Goal: Browse casually: Explore the website without a specific task or goal

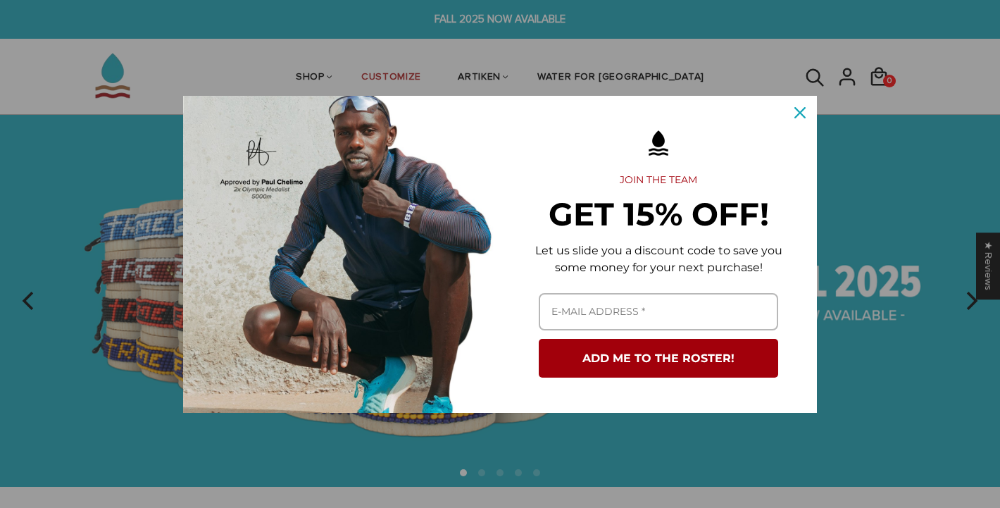
click at [795, 113] on icon "close icon" at bounding box center [800, 112] width 11 height 11
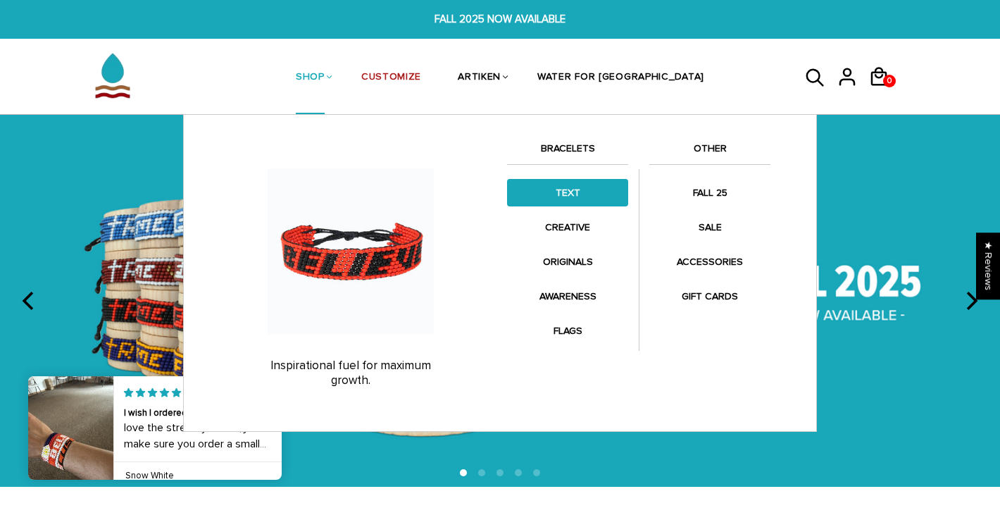
click at [569, 189] on link "TEXT" at bounding box center [567, 192] width 121 height 27
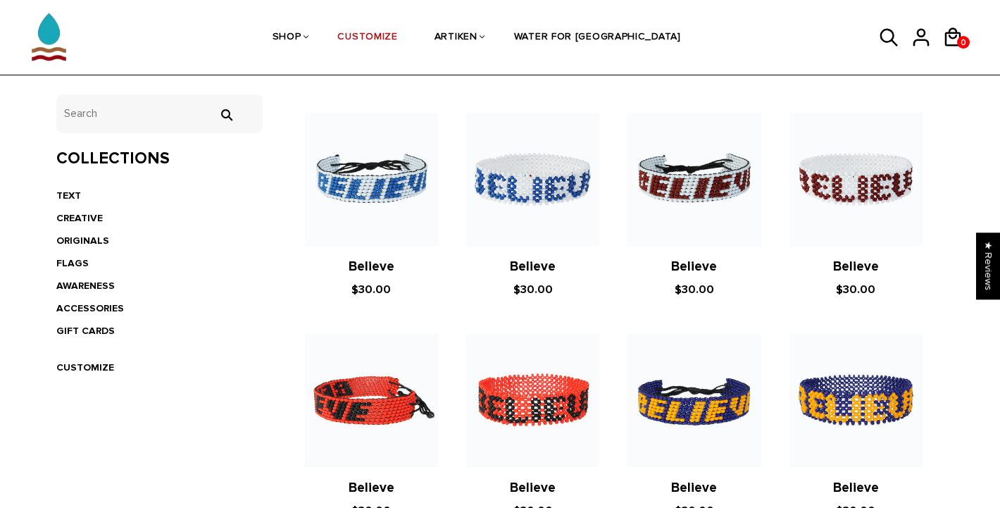
scroll to position [210, 0]
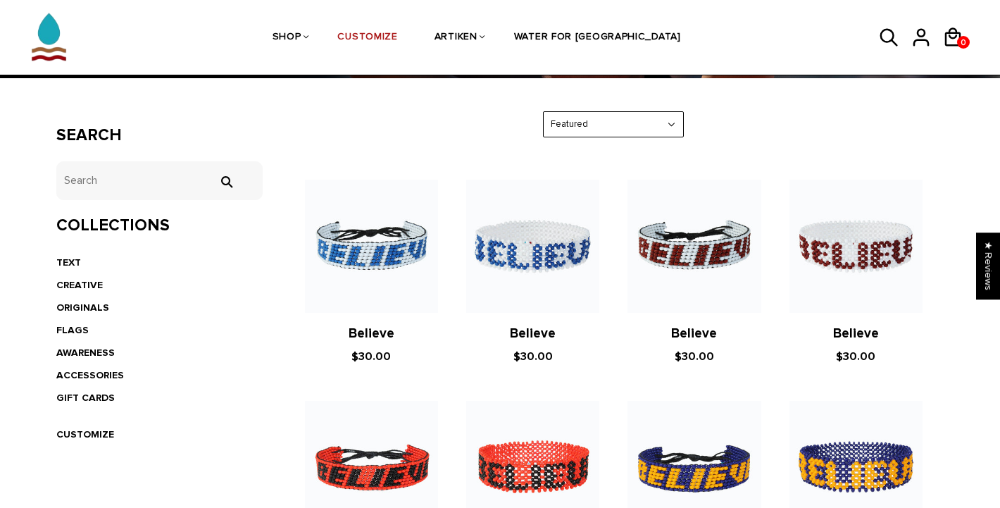
select select "price-ascending"
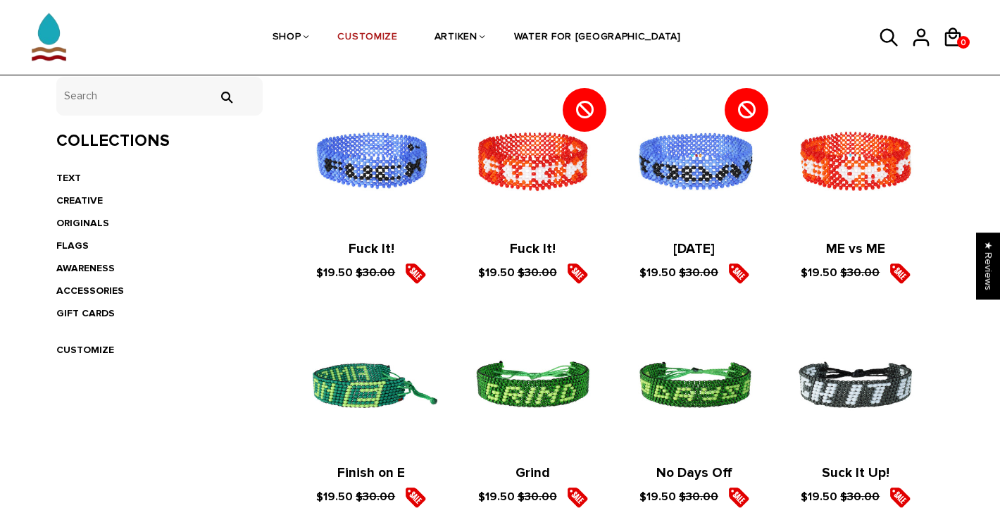
scroll to position [262, 0]
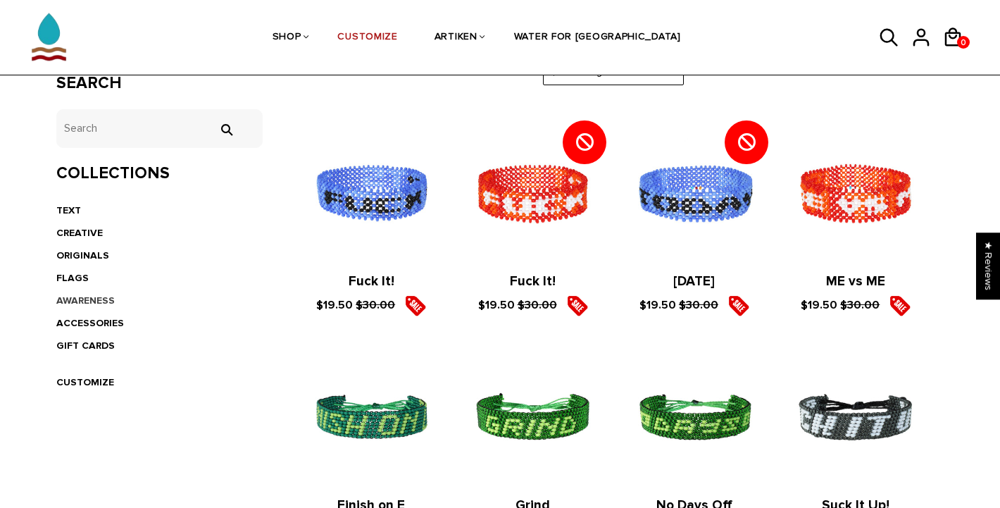
click at [84, 298] on link "AWARENESS" at bounding box center [85, 300] width 58 height 12
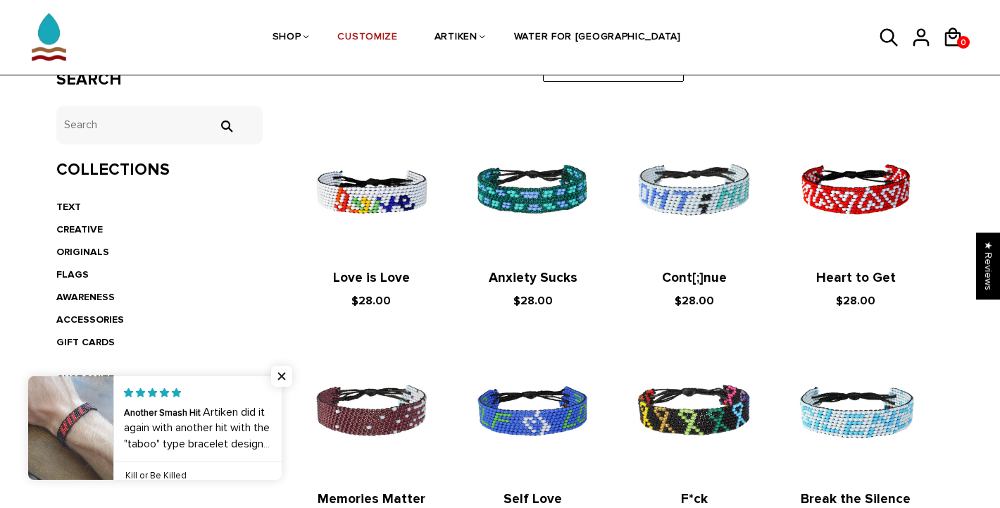
scroll to position [297, 0]
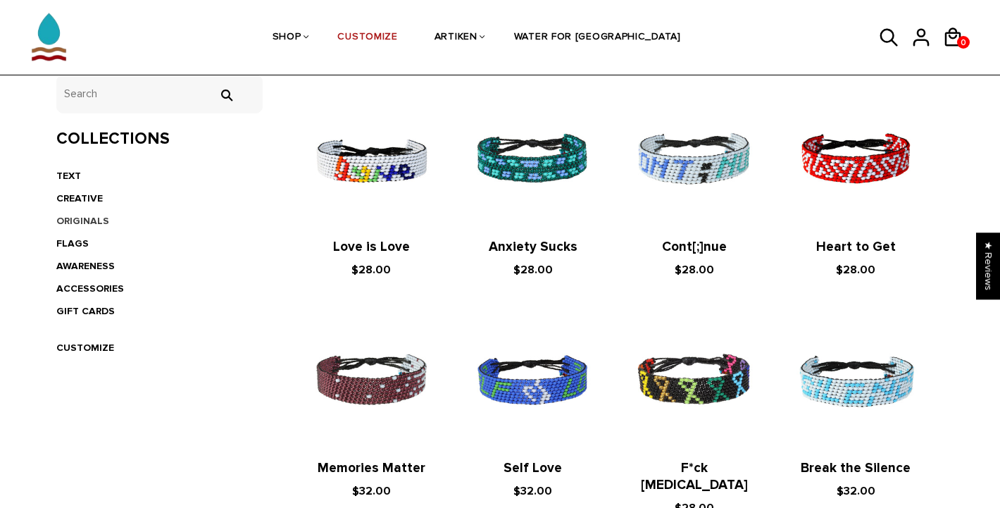
click at [87, 224] on link "ORIGINALS" at bounding box center [82, 221] width 53 height 12
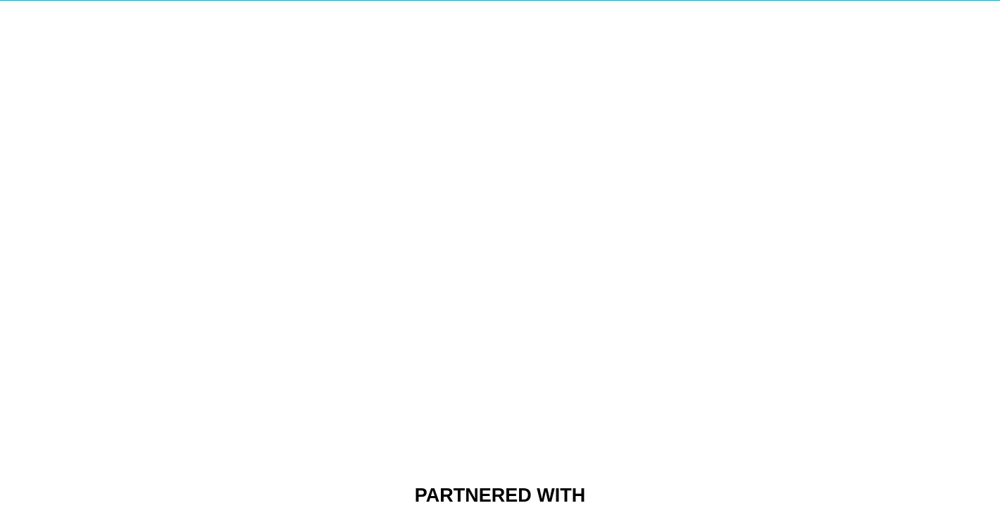
scroll to position [51, 0]
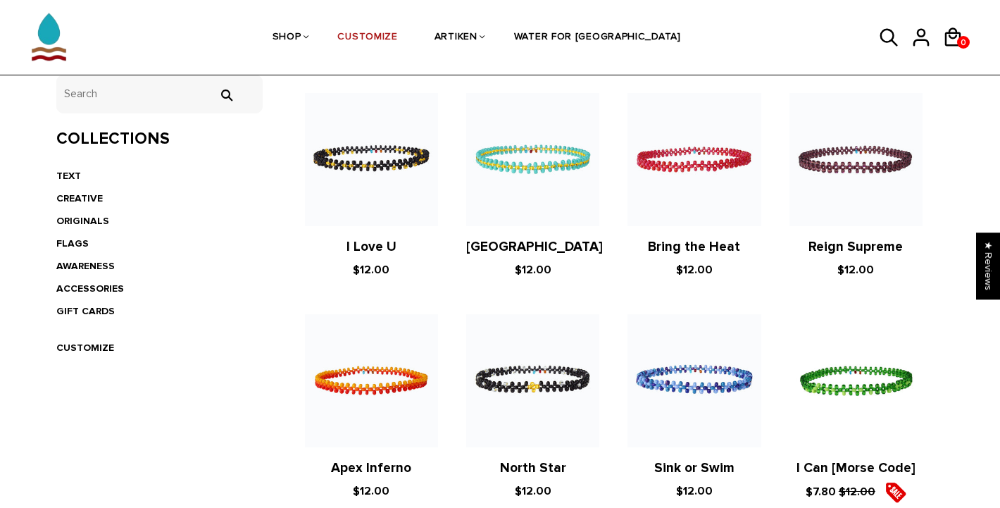
scroll to position [340, 0]
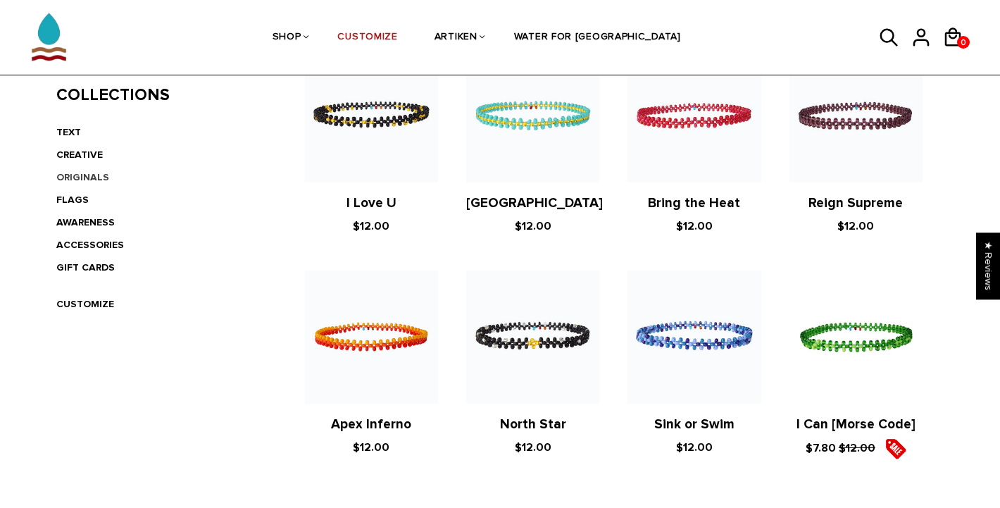
click at [96, 173] on link "ORIGINALS" at bounding box center [82, 177] width 53 height 12
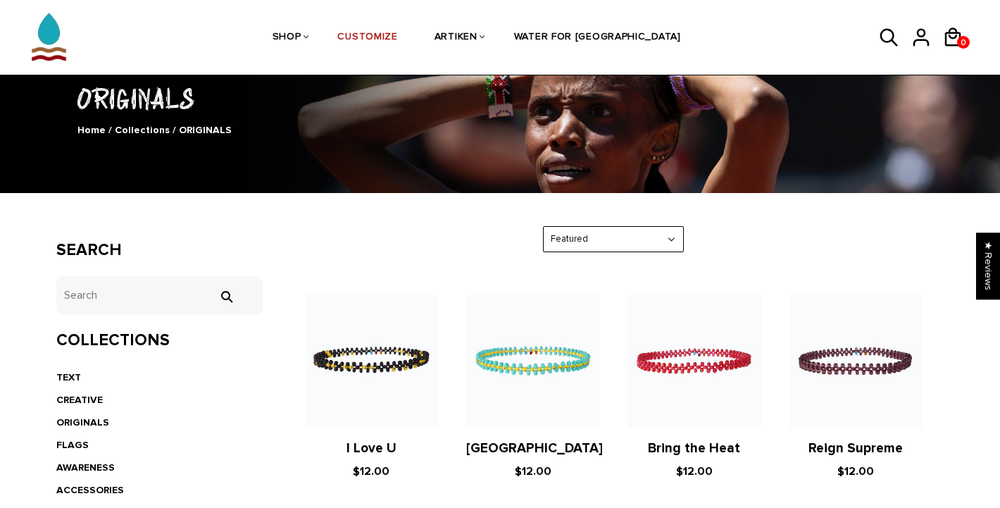
scroll to position [168, 0]
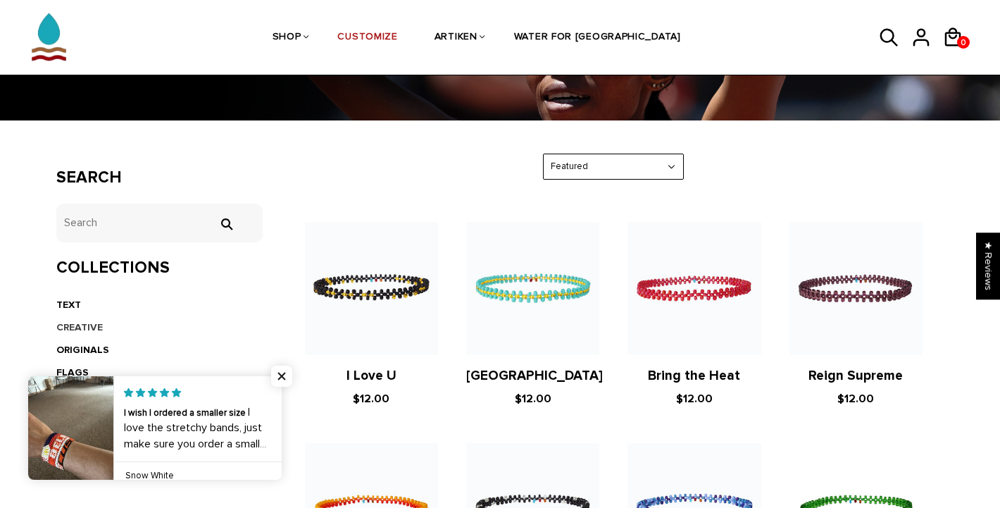
drag, startPoint x: 84, startPoint y: 324, endPoint x: 101, endPoint y: 324, distance: 16.9
click at [85, 324] on link "CREATIVE" at bounding box center [79, 327] width 46 height 12
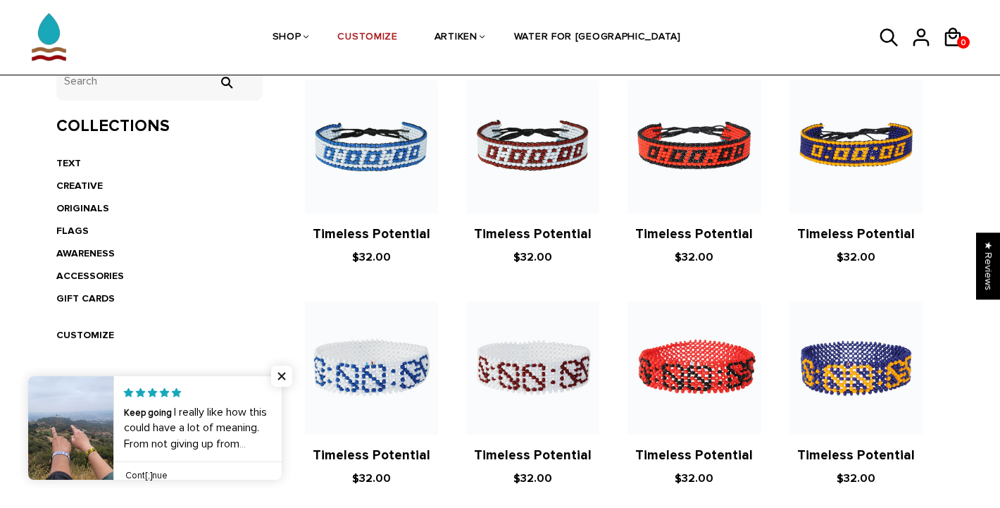
scroll to position [304, 0]
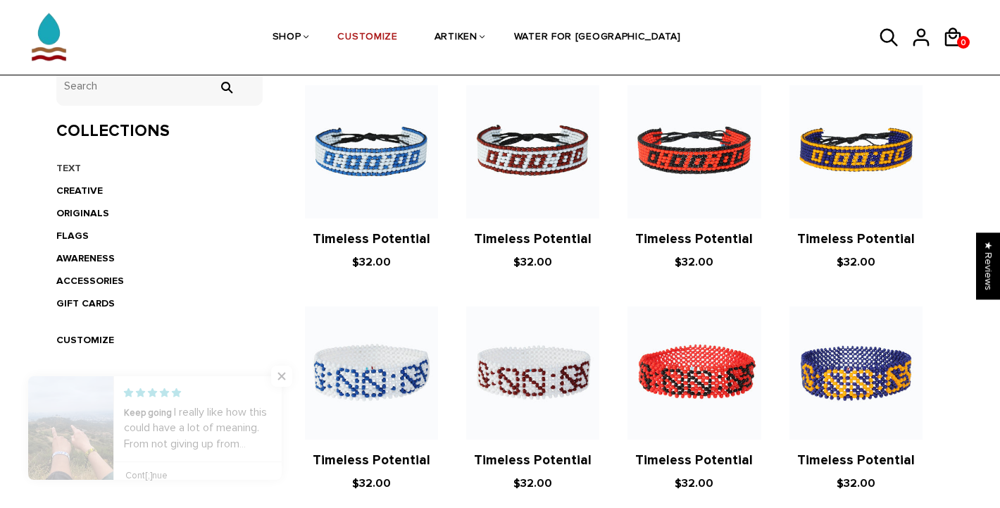
click at [70, 162] on link "TEXT" at bounding box center [68, 168] width 25 height 12
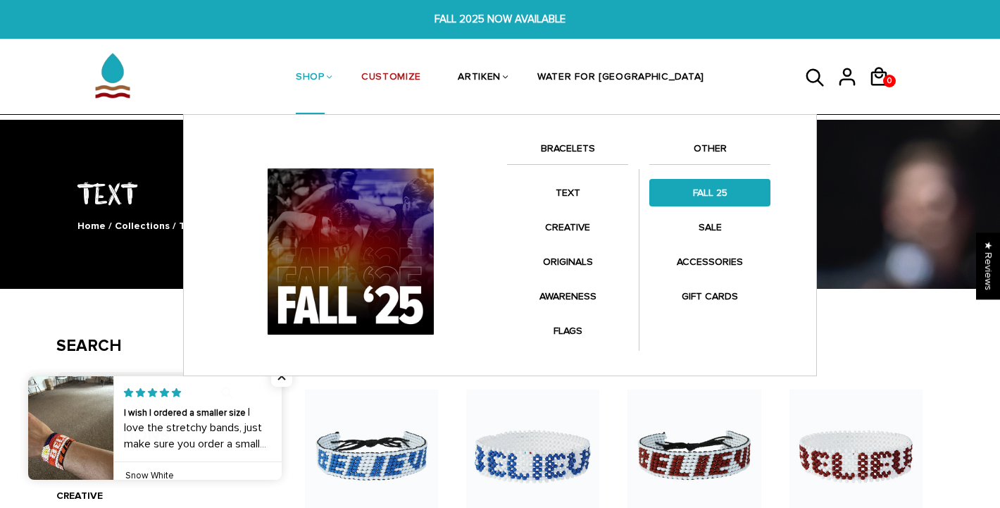
click at [714, 192] on link "FALL 25" at bounding box center [709, 192] width 121 height 27
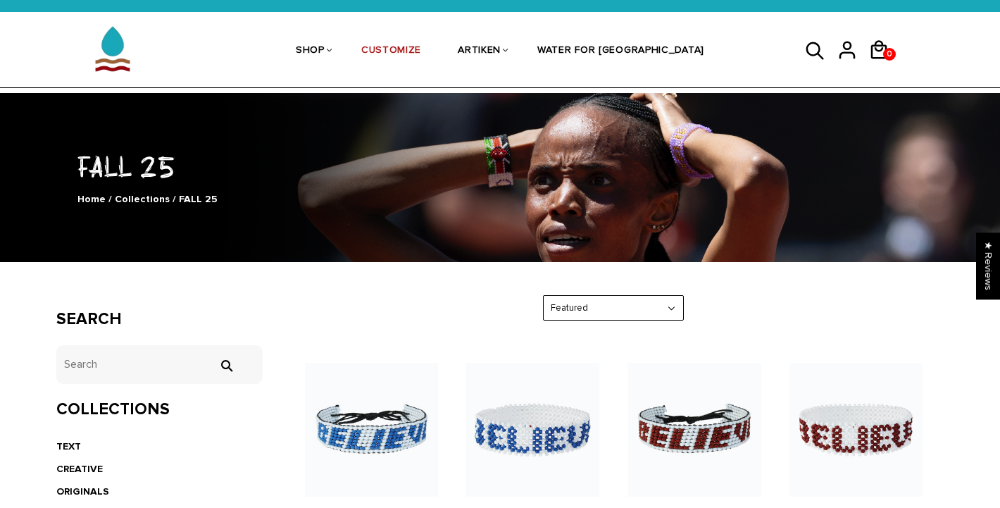
scroll to position [155, 0]
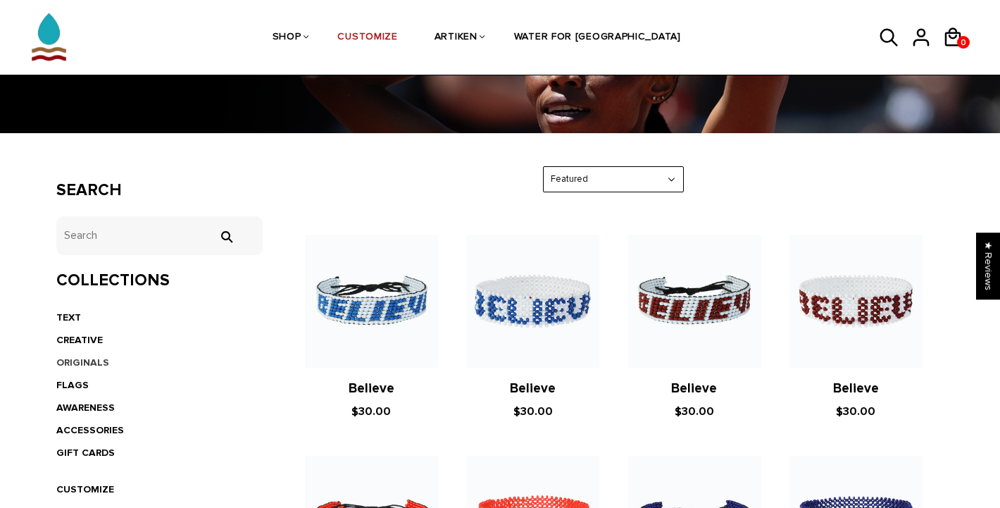
click at [82, 360] on link "ORIGINALS" at bounding box center [82, 362] width 53 height 12
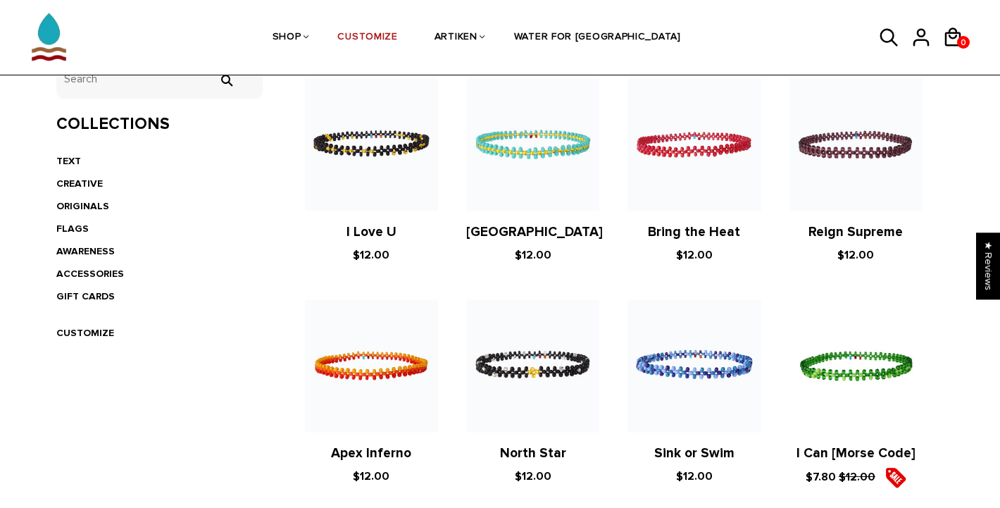
scroll to position [332, 0]
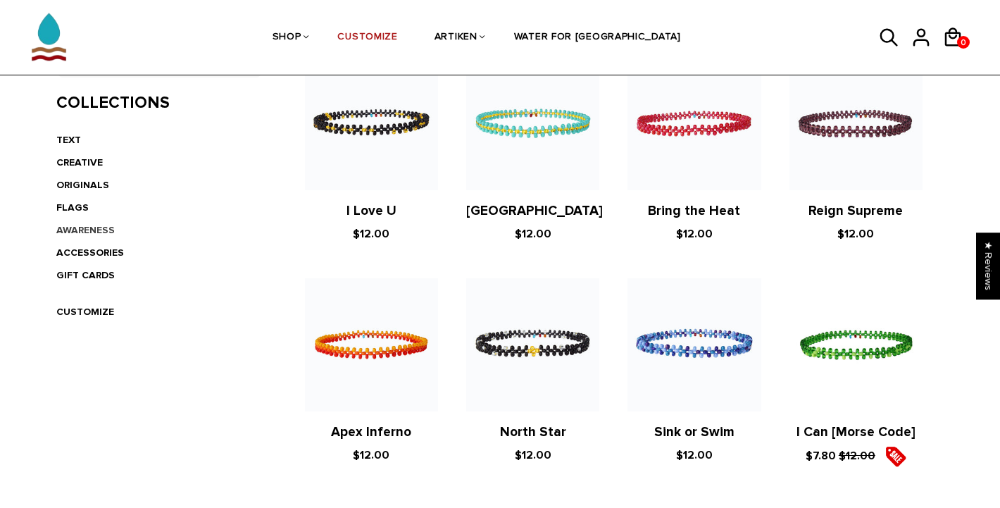
click at [95, 231] on link "AWARENESS" at bounding box center [85, 230] width 58 height 12
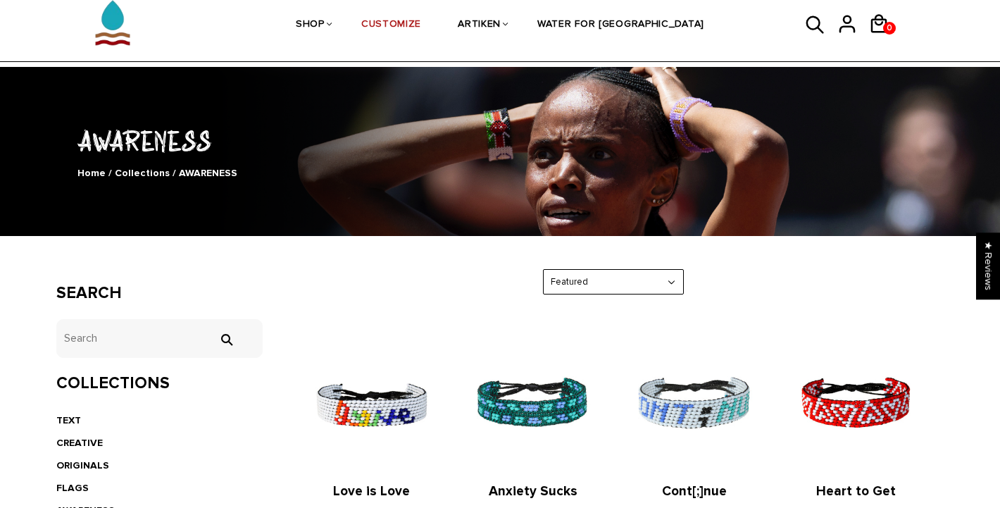
scroll to position [112, 0]
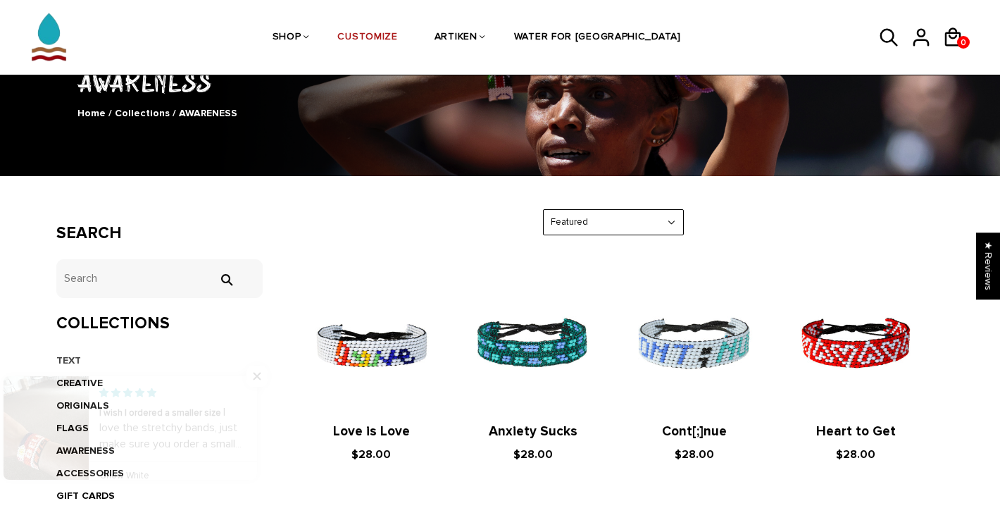
click at [69, 354] on link "TEXT" at bounding box center [68, 360] width 25 height 12
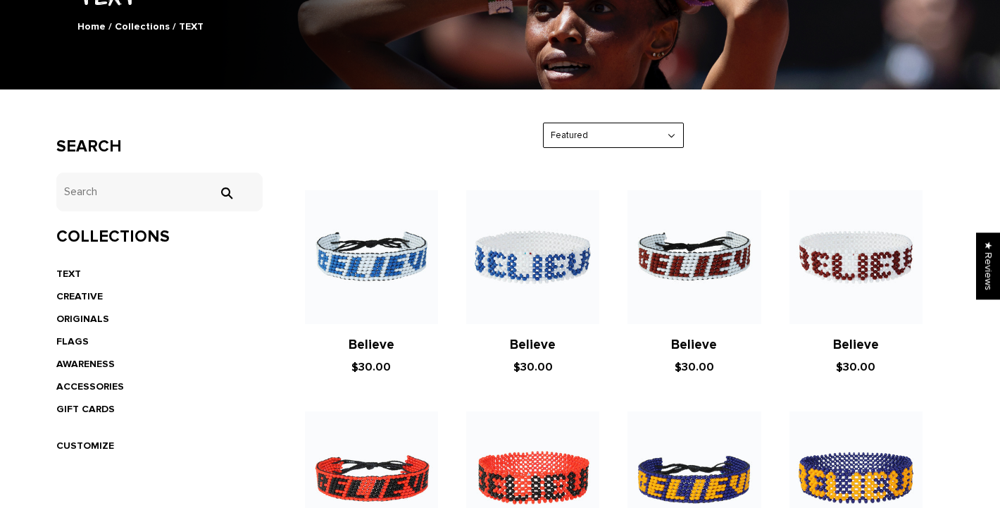
scroll to position [269, 0]
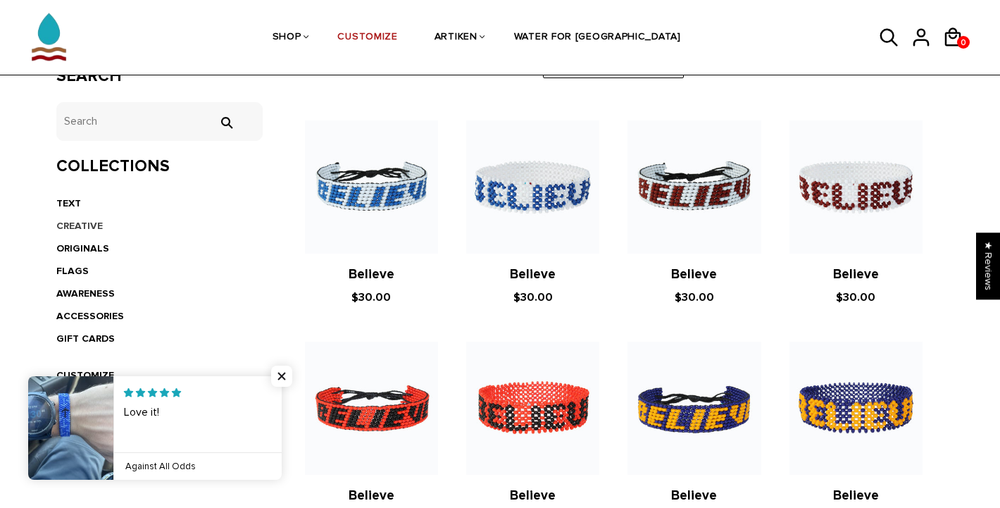
click at [87, 220] on link "CREATIVE" at bounding box center [79, 226] width 46 height 12
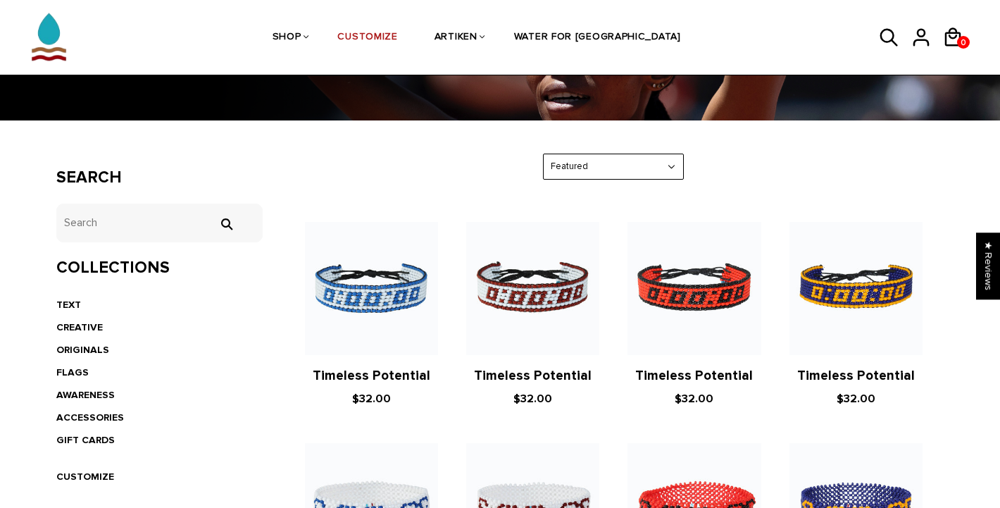
scroll to position [353, 0]
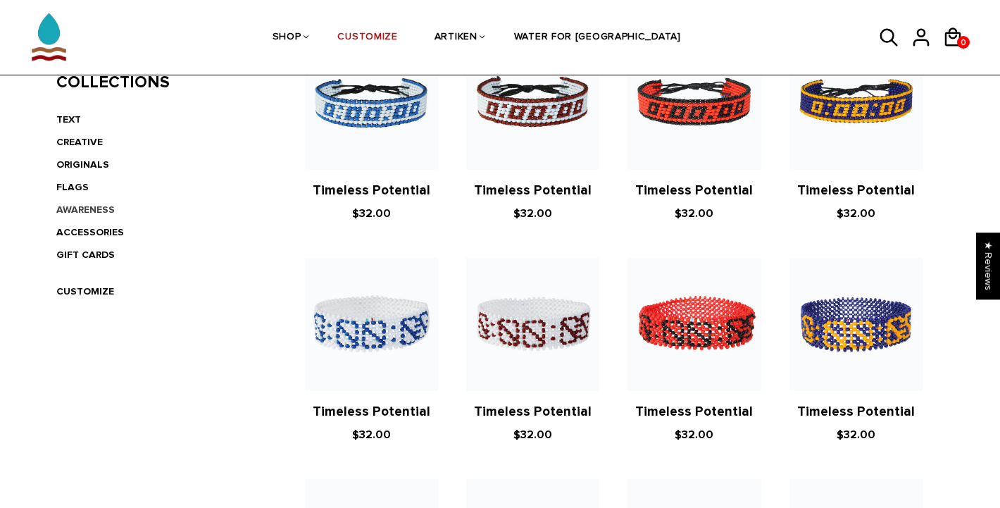
click at [89, 209] on link "AWARENESS" at bounding box center [85, 210] width 58 height 12
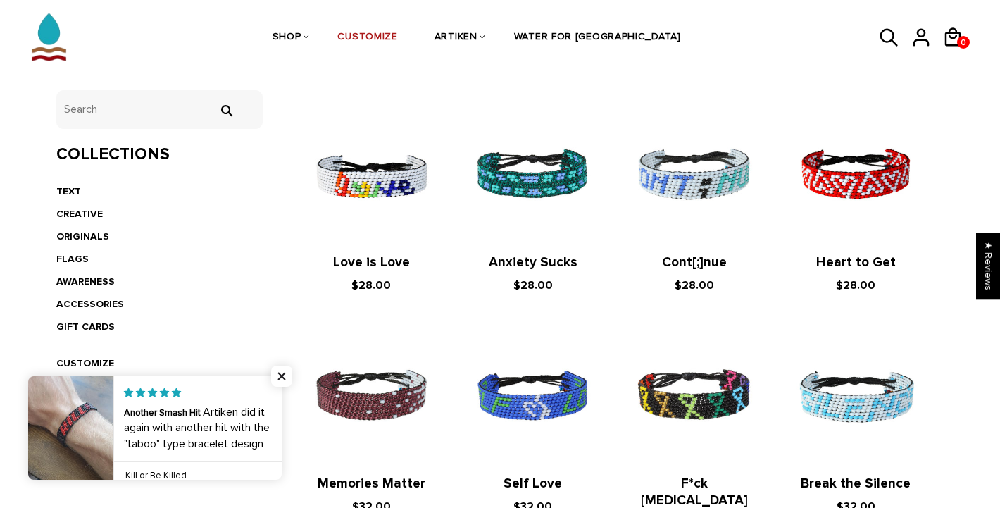
scroll to position [283, 0]
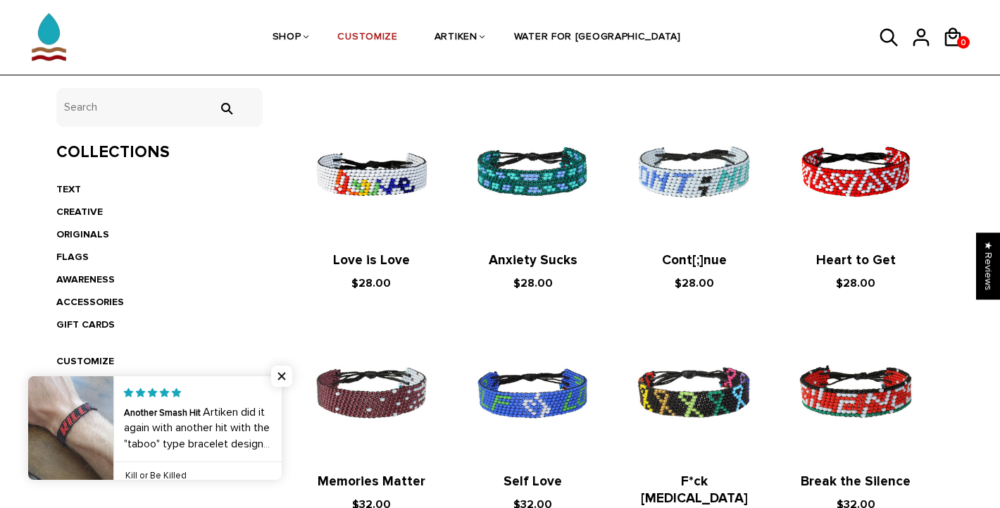
click at [871, 389] on img at bounding box center [856, 394] width 133 height 133
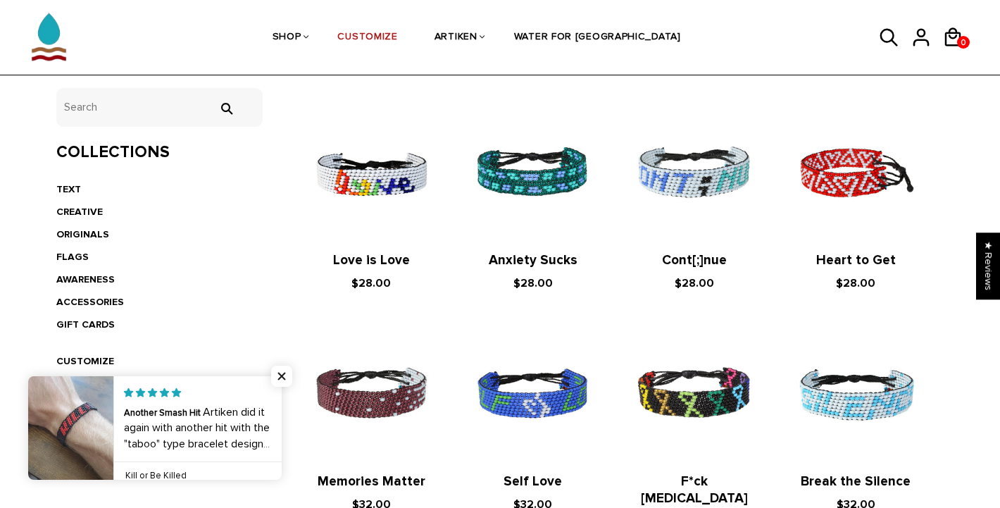
click at [843, 182] on img at bounding box center [856, 172] width 133 height 133
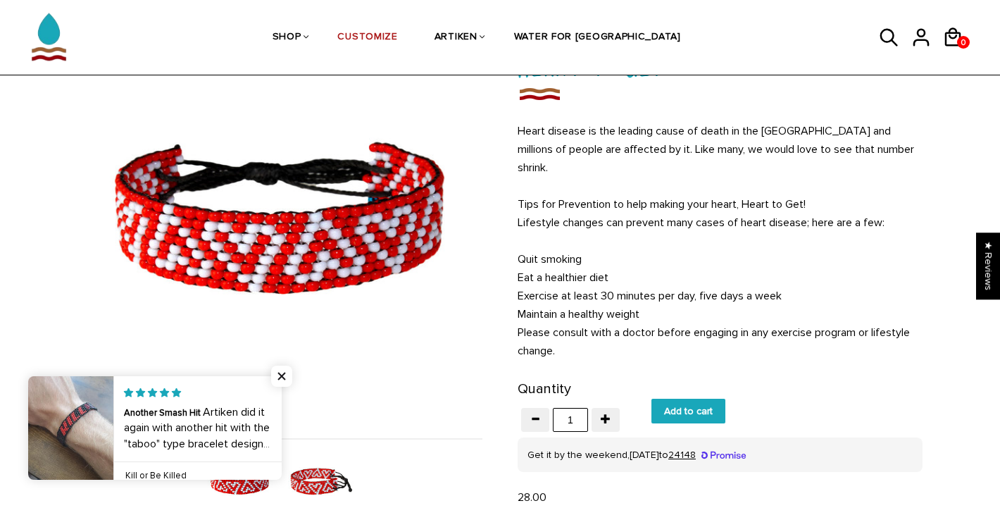
scroll to position [174, 0]
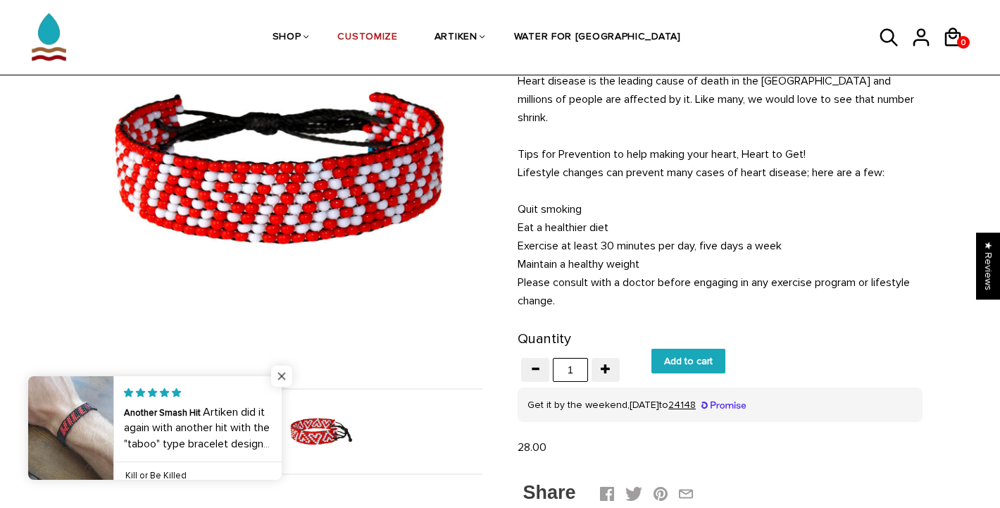
click at [286, 369] on span "Close popup widget" at bounding box center [281, 376] width 21 height 21
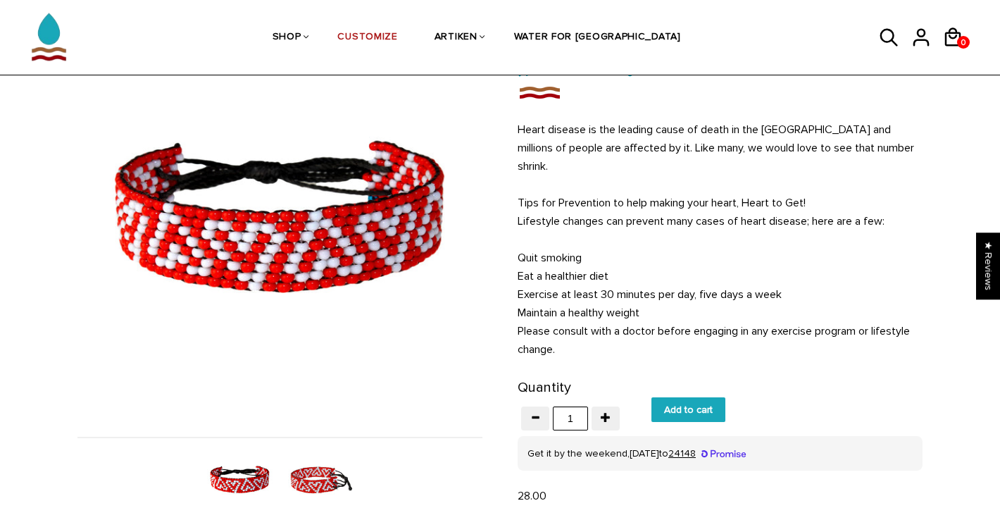
scroll to position [120, 0]
